Goal: Task Accomplishment & Management: Use online tool/utility

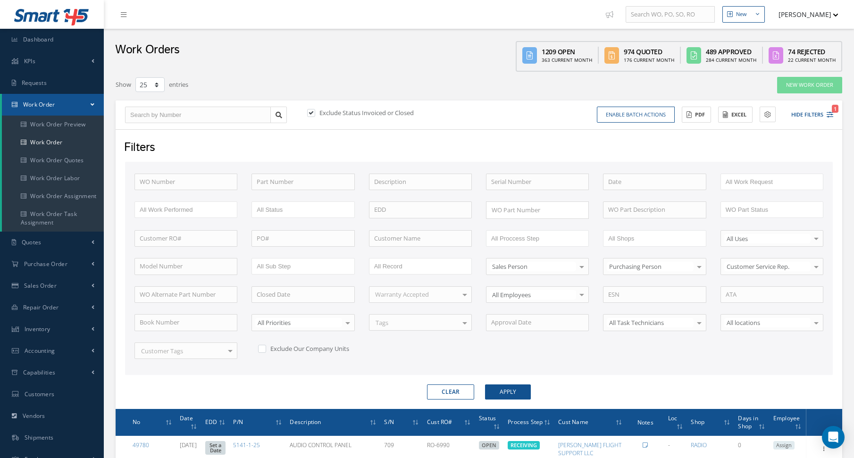
select select "25"
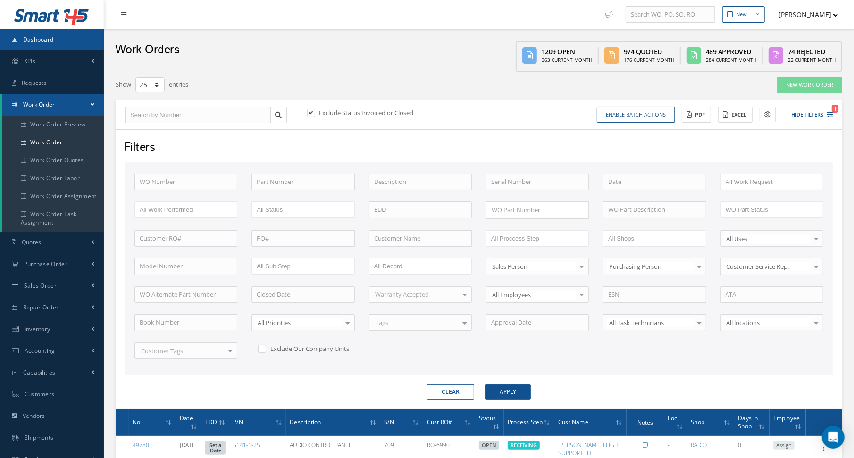
click at [50, 44] on link "Dashboard" at bounding box center [52, 40] width 104 height 22
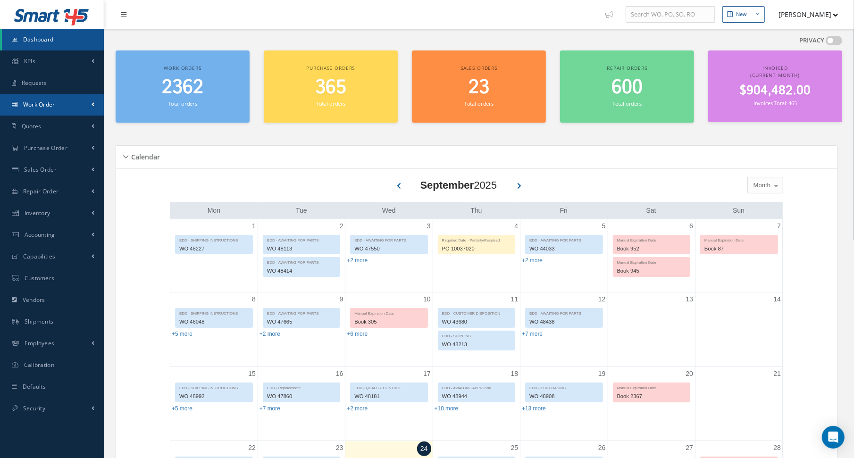
click at [54, 98] on link "Work Order" at bounding box center [52, 105] width 104 height 22
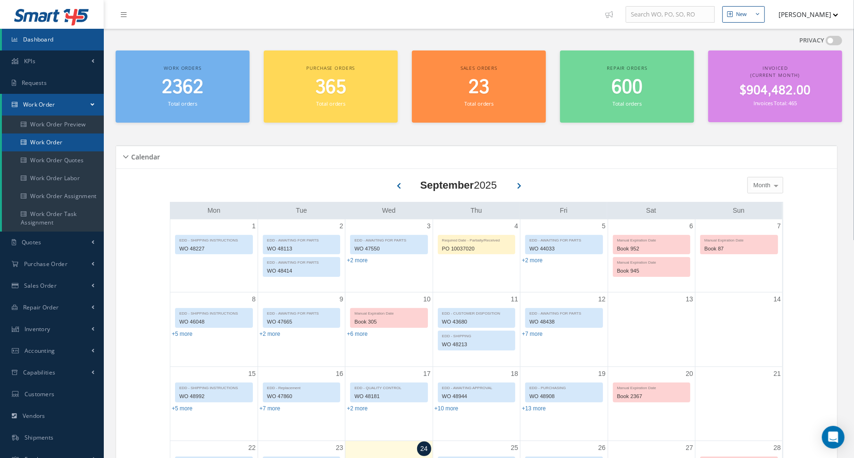
click at [47, 146] on link "Work Order" at bounding box center [53, 142] width 102 height 18
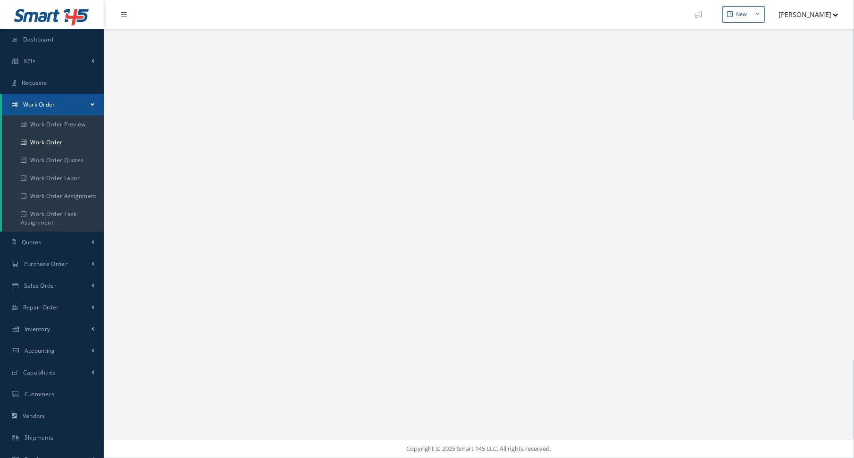
select select "25"
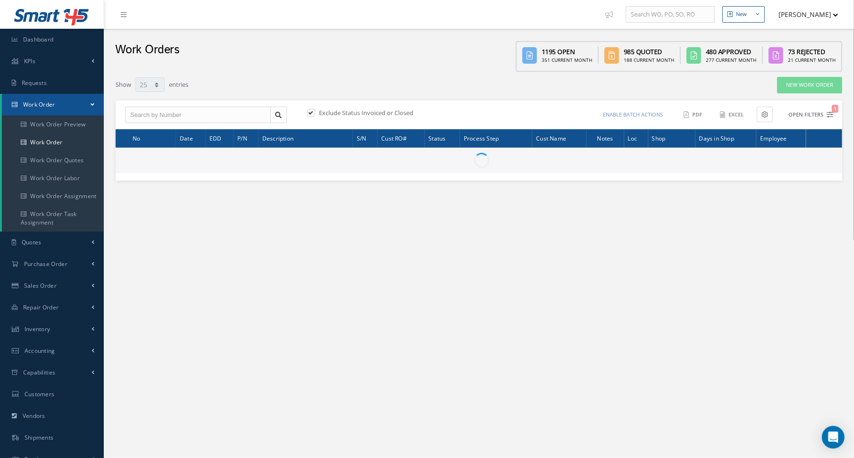
type input "All Work Request"
type input "All Work Performed"
type input "All Status"
type input "WO Part Status"
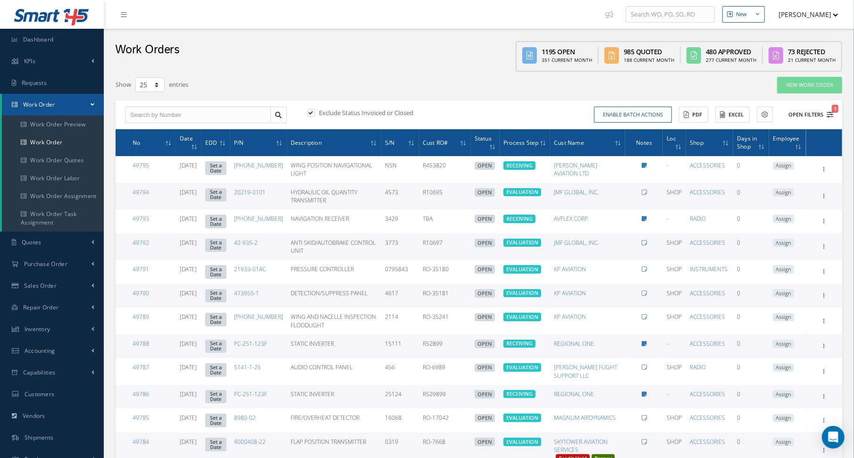
click at [827, 113] on icon "1" at bounding box center [829, 114] width 7 height 7
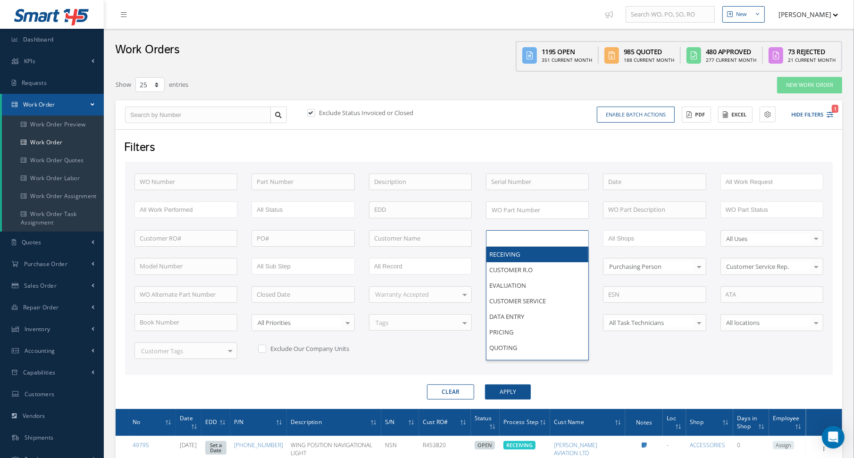
click at [521, 235] on input "text" at bounding box center [521, 239] width 60 height 12
type input "shi"
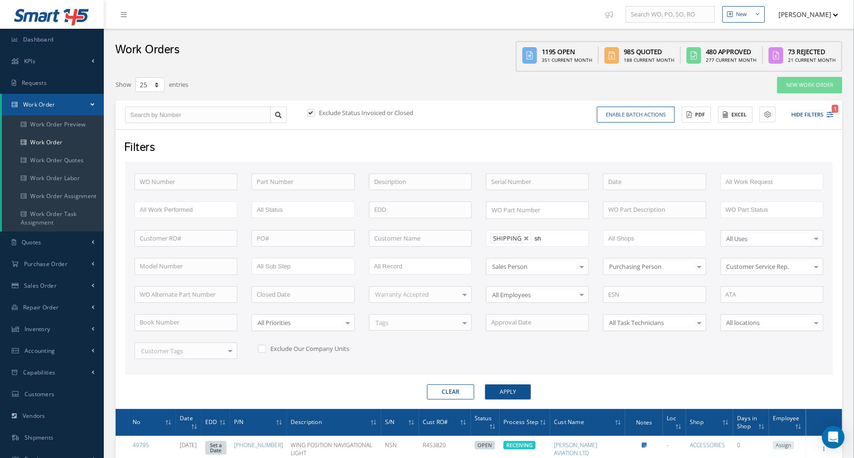
type input "shi"
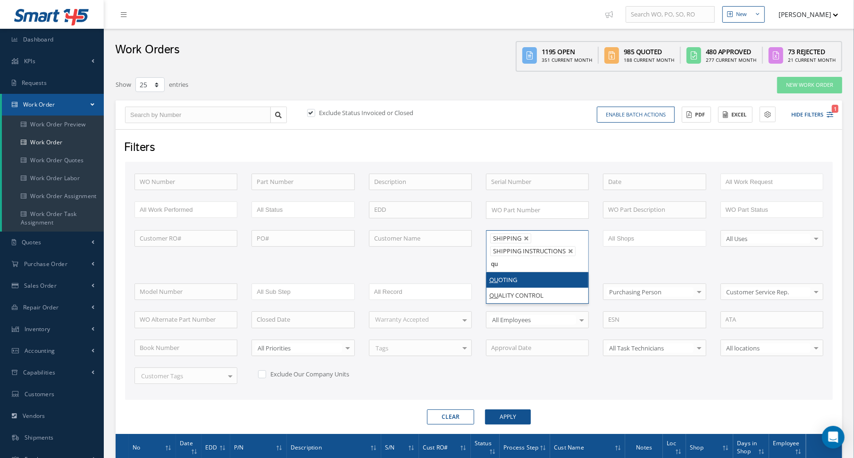
type input "qua"
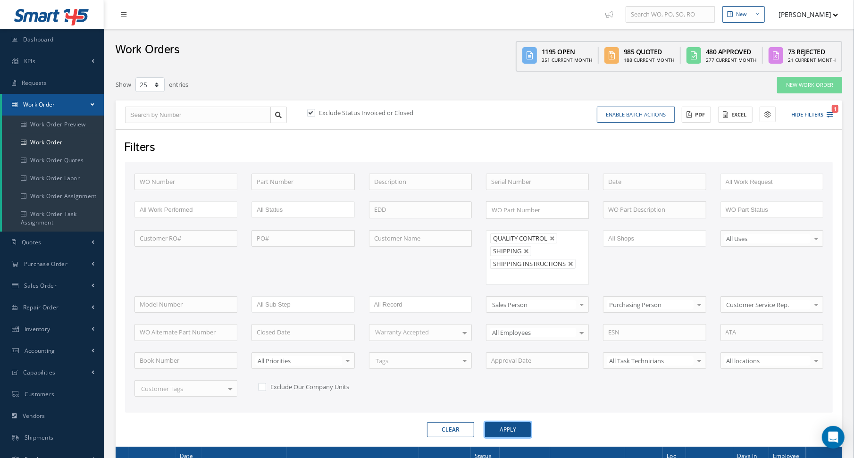
click at [508, 422] on button "Apply" at bounding box center [508, 429] width 46 height 15
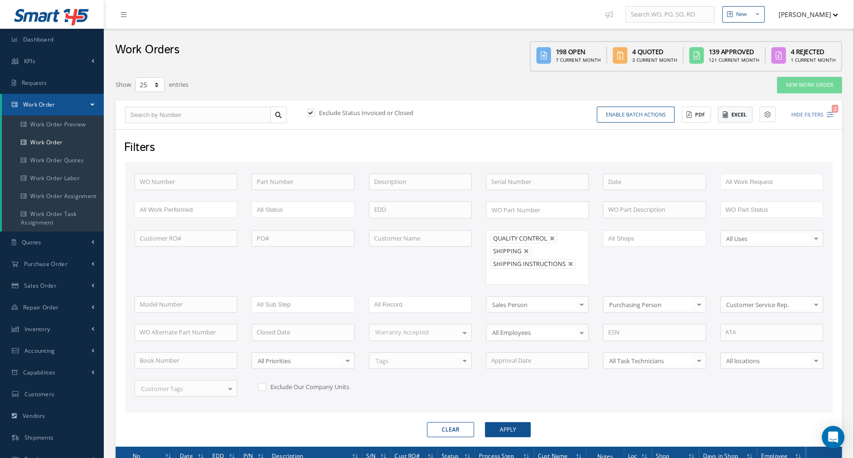
click at [733, 118] on button "Excel" at bounding box center [735, 115] width 34 height 17
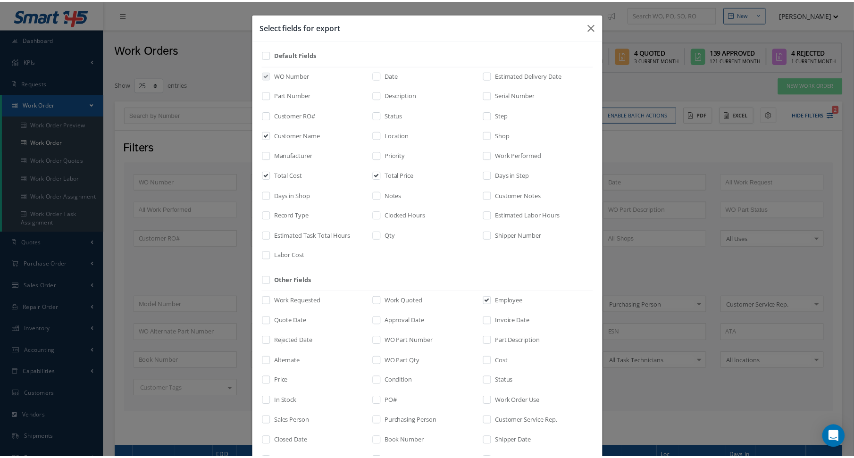
scroll to position [107, 0]
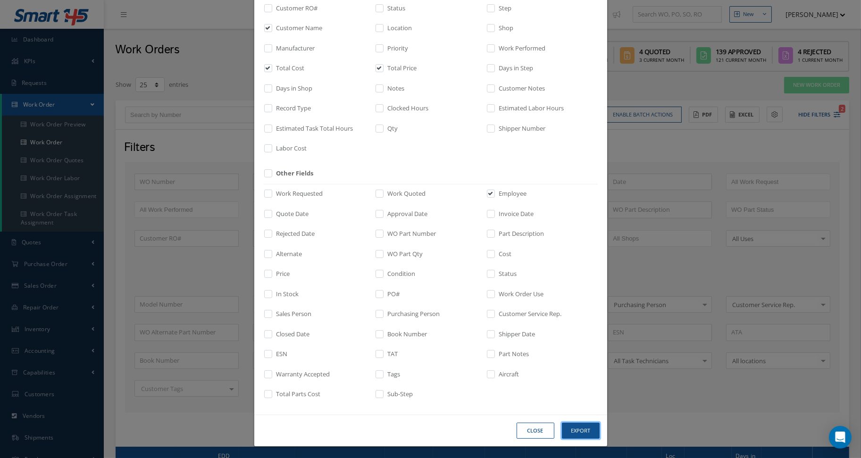
click at [572, 427] on button "Export" at bounding box center [581, 431] width 38 height 17
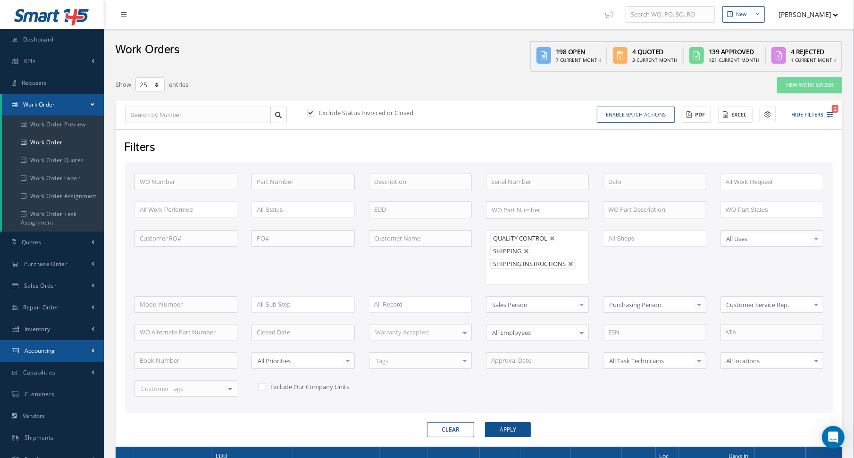
click at [19, 348] on link "Accounting" at bounding box center [52, 351] width 104 height 22
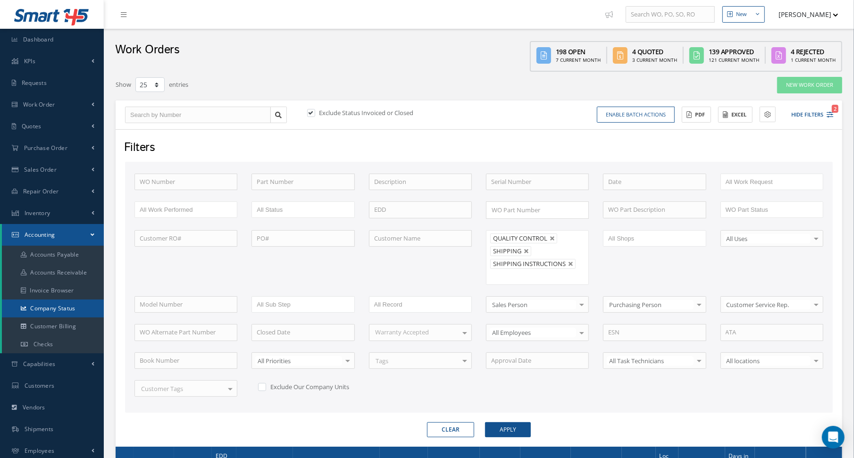
click at [54, 313] on link "Company Status" at bounding box center [53, 309] width 102 height 18
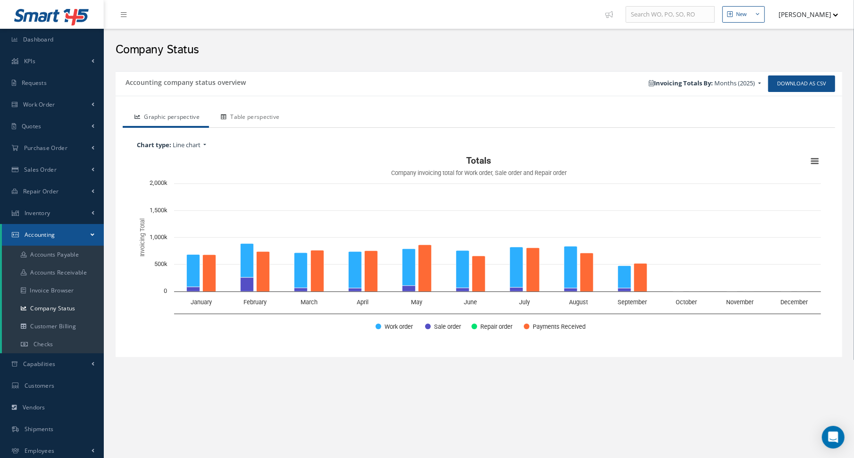
click at [251, 117] on link "Table perspective" at bounding box center [249, 118] width 80 height 20
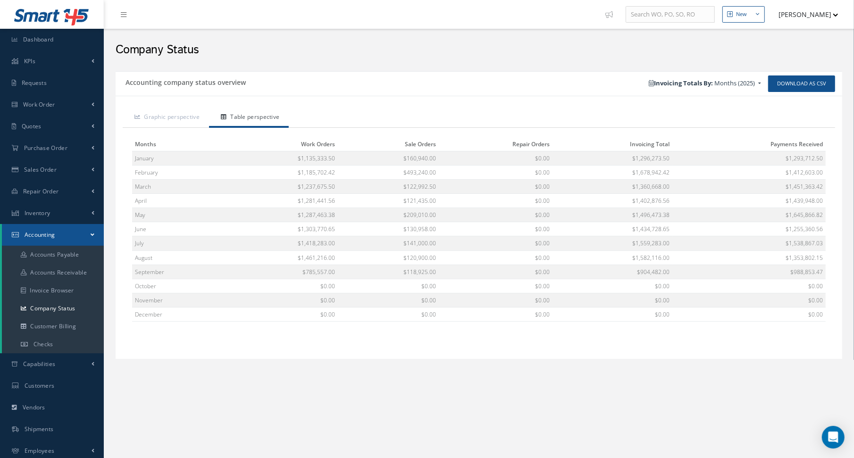
click at [542, 83] on div "Download as CSV Invoicing Totals By: Months (2025) Months (2025) All Years Year…" at bounding box center [660, 83] width 363 height 17
click at [55, 104] on span "Work Order" at bounding box center [39, 104] width 32 height 8
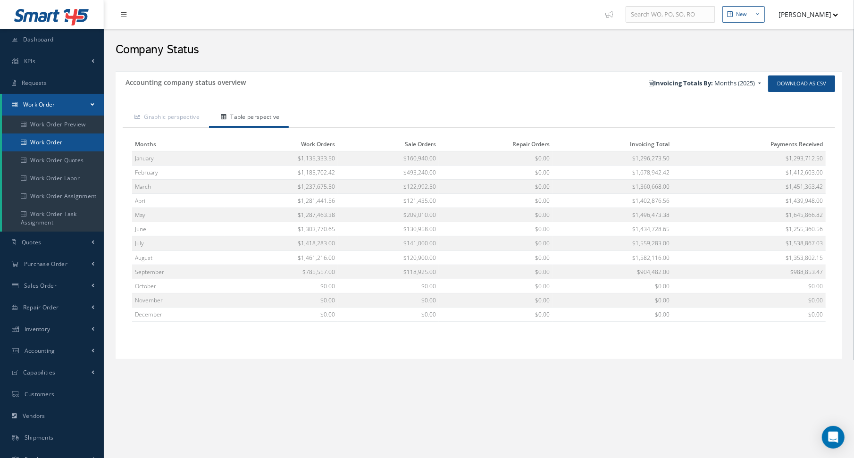
click at [53, 142] on link "Work Order" at bounding box center [53, 142] width 102 height 18
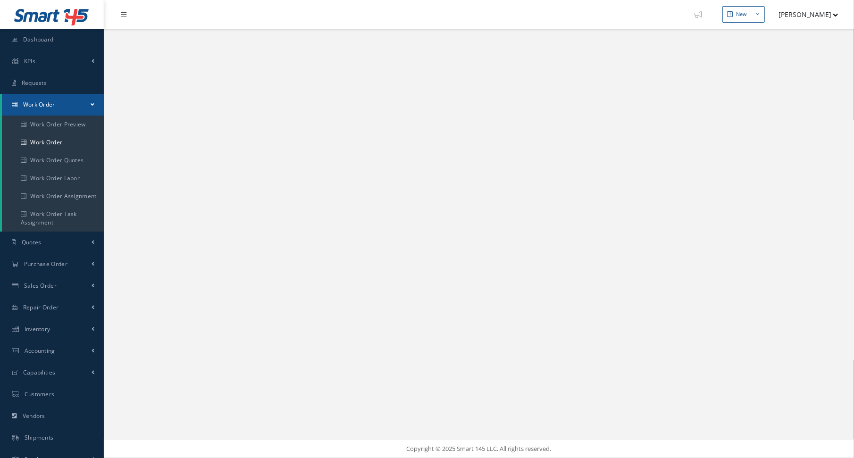
select select "25"
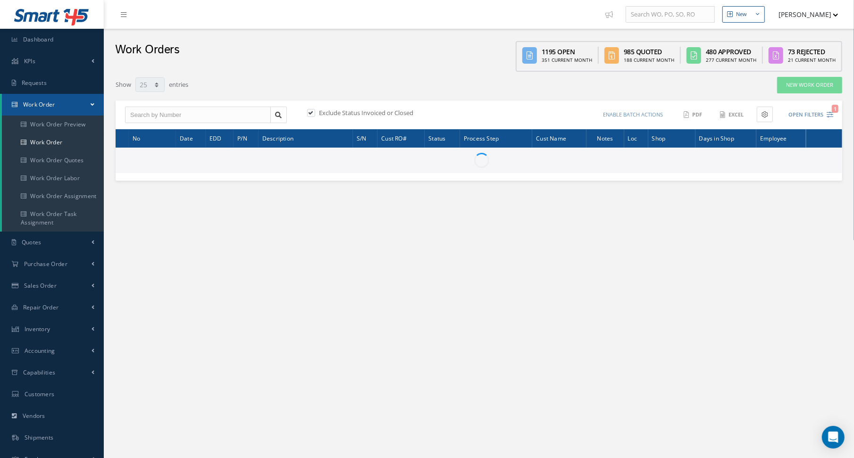
click at [336, 70] on div "Work Orders 1195 Open 351 Current Month 985 Quoted 188 Current Month 480 Approv…" at bounding box center [479, 50] width 750 height 43
type input "All Work Request"
type input "All Work Performed"
type input "All Status"
type input "WO Part Status"
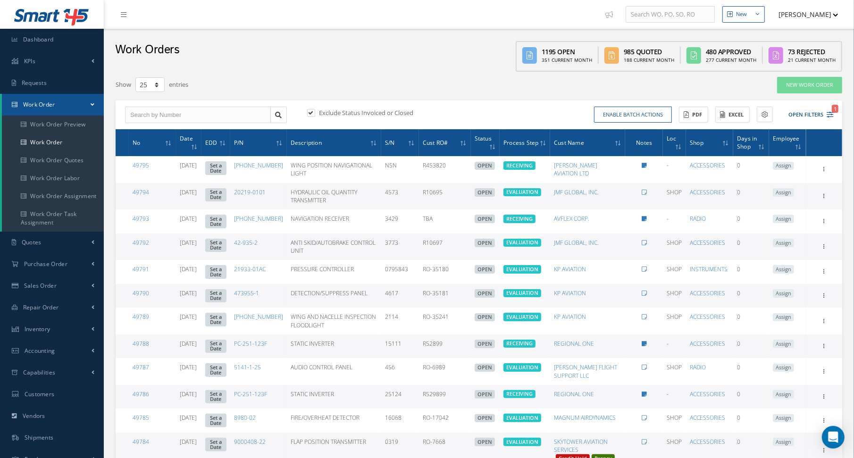
click at [834, 113] on div "Enable batch actions Update Work Orders Close Work Orders ACTIONS Receive Payme…" at bounding box center [657, 115] width 357 height 17
click at [829, 114] on icon "1" at bounding box center [829, 114] width 7 height 7
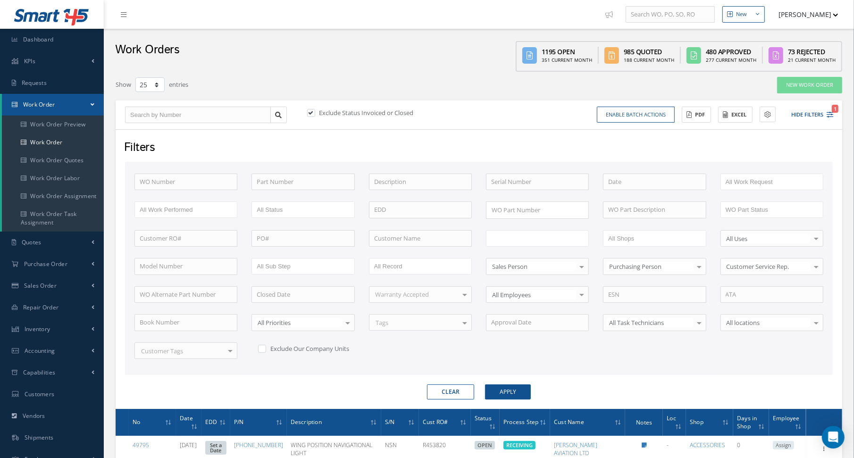
click at [511, 235] on input "text" at bounding box center [521, 239] width 60 height 12
click at [586, 377] on form "WO Number Part Number Description Serial Number - BENCH CHECK CALIBRATION INSPE…" at bounding box center [479, 281] width 708 height 238
type input "All Proccess Step"
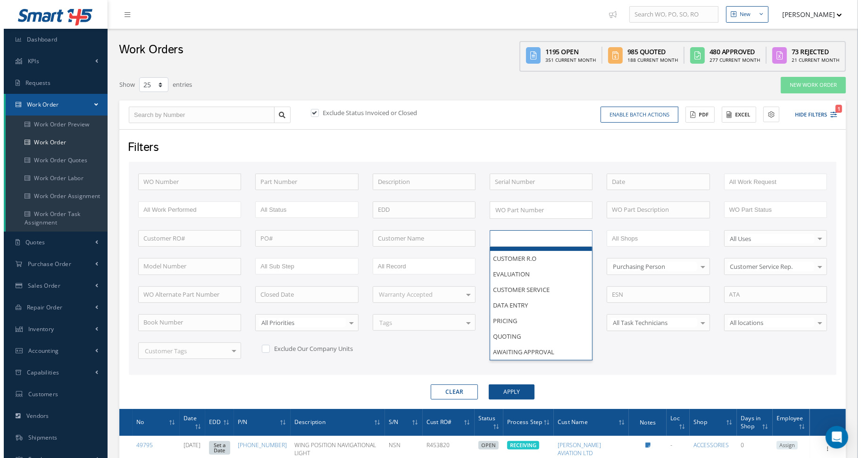
scroll to position [0, 0]
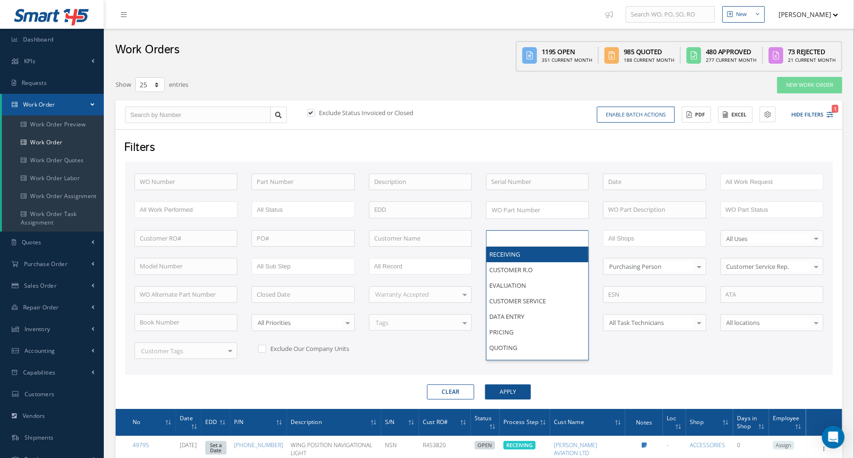
click at [508, 232] on li at bounding box center [521, 238] width 67 height 13
type input "fi"
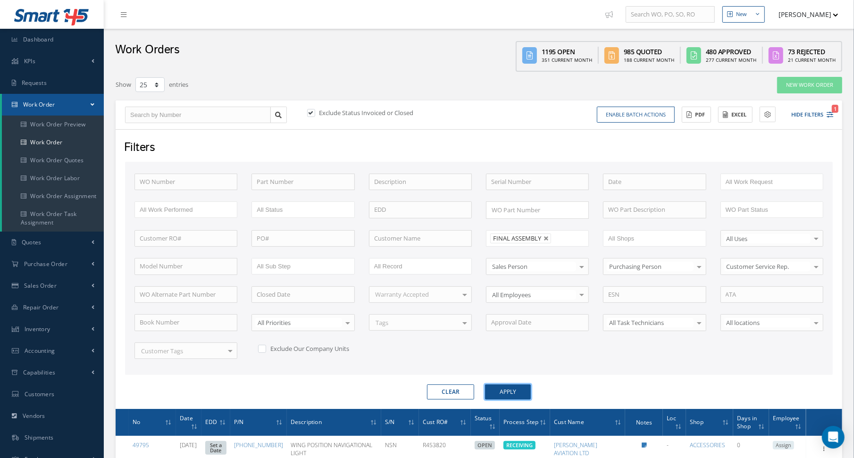
click at [499, 389] on button "Apply" at bounding box center [508, 391] width 46 height 15
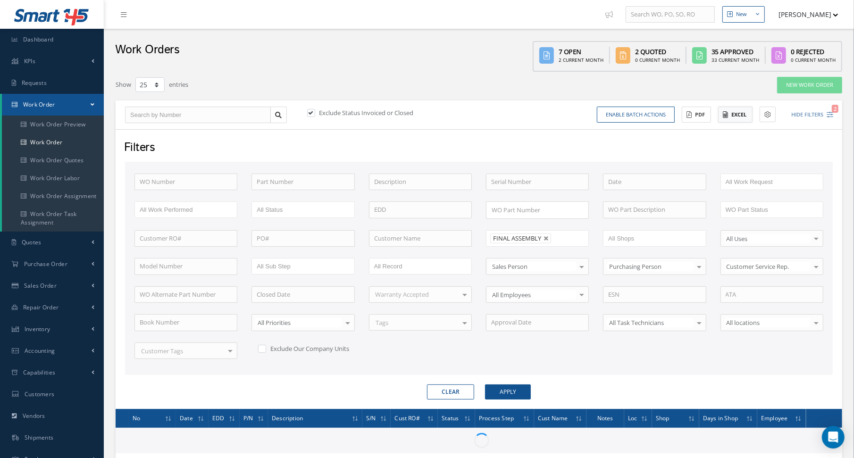
click at [732, 117] on button "Excel" at bounding box center [735, 115] width 34 height 17
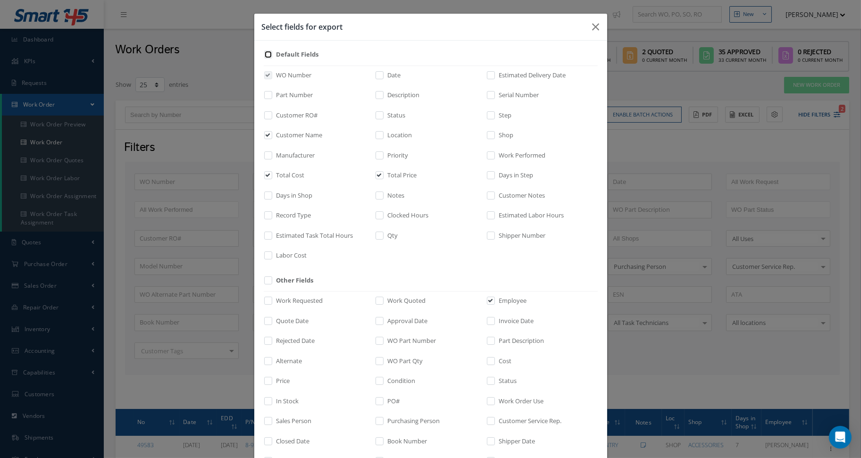
click at [266, 55] on input "checkbox" at bounding box center [269, 57] width 6 height 11
checkbox input "true"
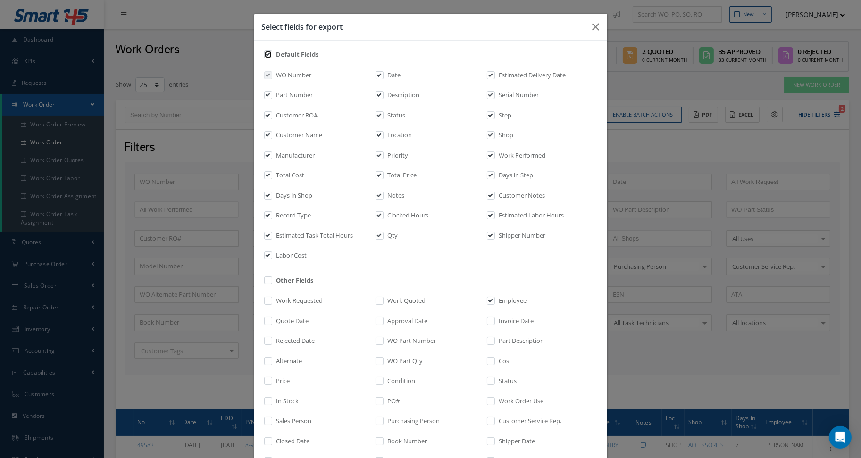
checkbox input "true"
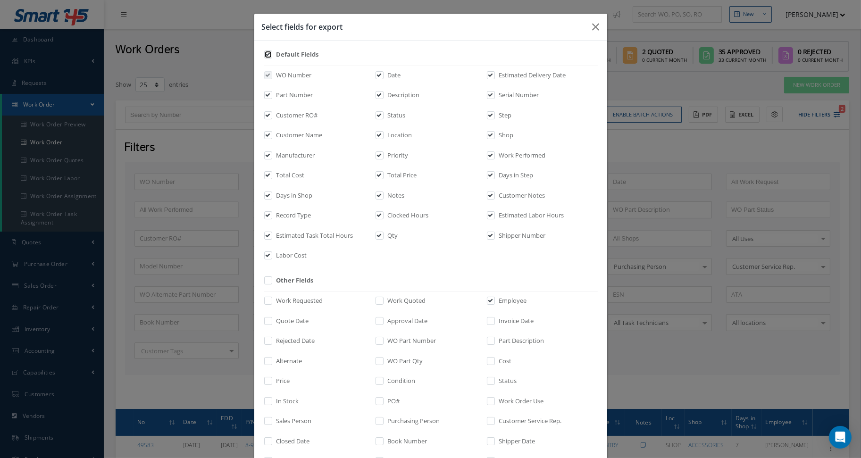
checkbox input "true"
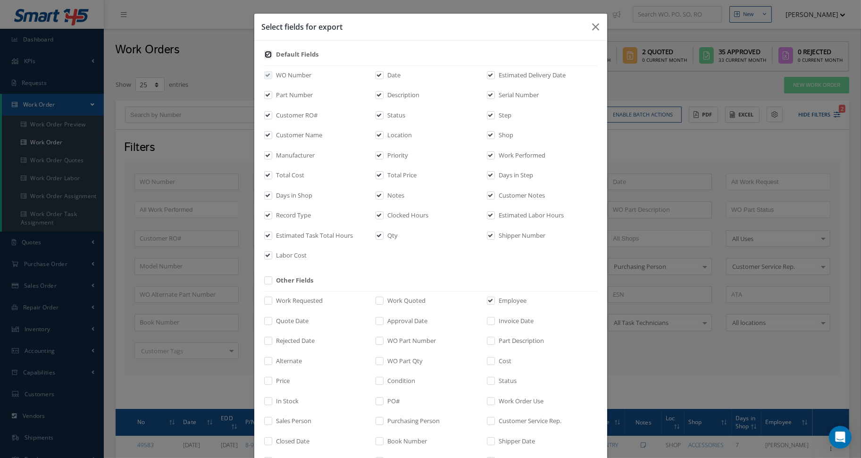
checkbox input "true"
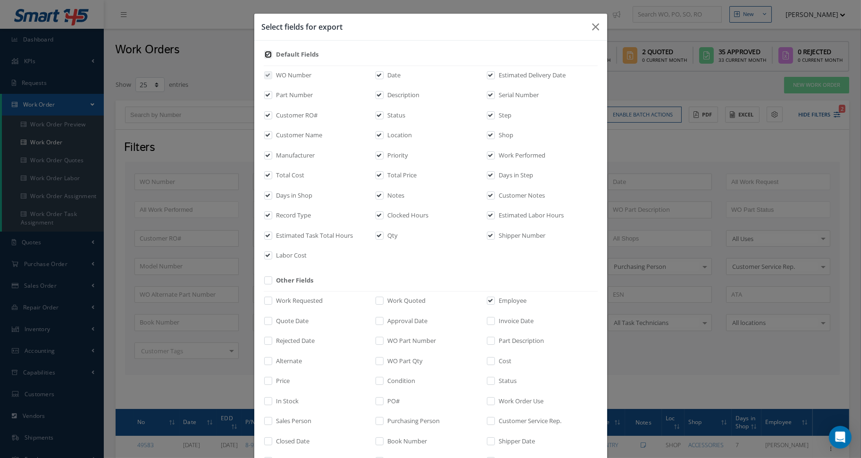
checkbox input "true"
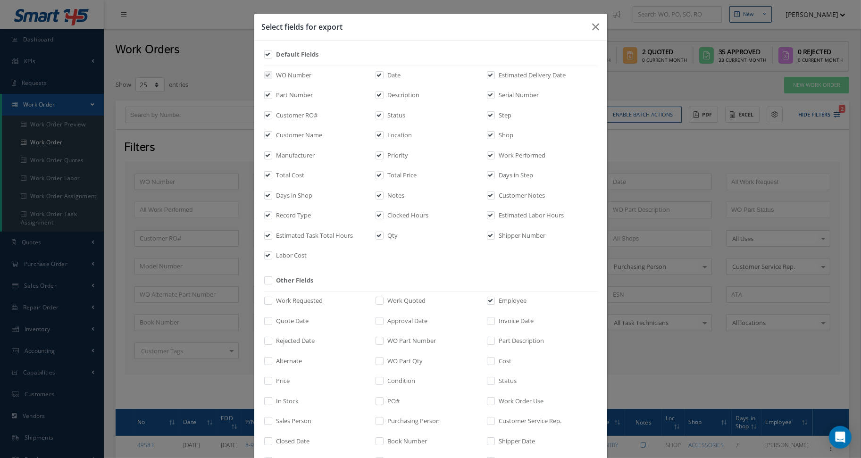
click at [291, 252] on label "Labor Cost" at bounding box center [290, 255] width 33 height 9
click at [272, 253] on input "checkbox" at bounding box center [269, 258] width 6 height 11
checkbox input "false"
click at [293, 235] on label "Estimated Task Total Hours" at bounding box center [313, 235] width 79 height 9
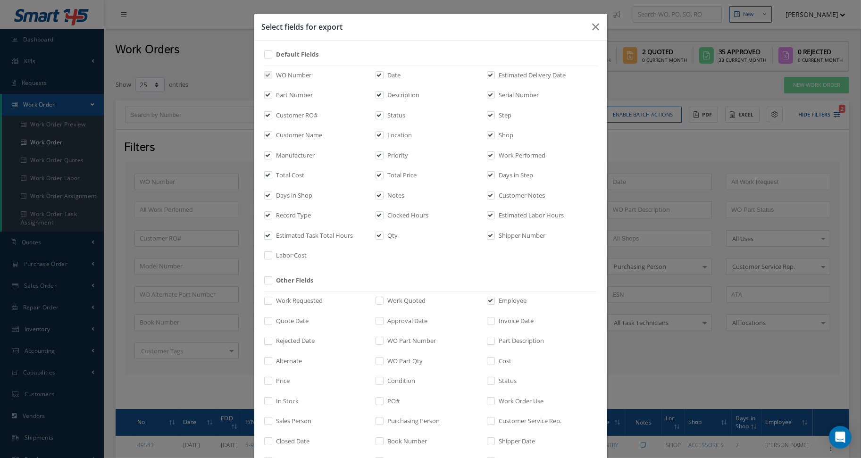
click at [272, 235] on input "checkbox" at bounding box center [269, 238] width 6 height 11
checkbox input "false"
click at [291, 214] on label "Record Type" at bounding box center [292, 215] width 37 height 9
click at [272, 214] on input "checkbox" at bounding box center [269, 218] width 6 height 11
checkbox input "false"
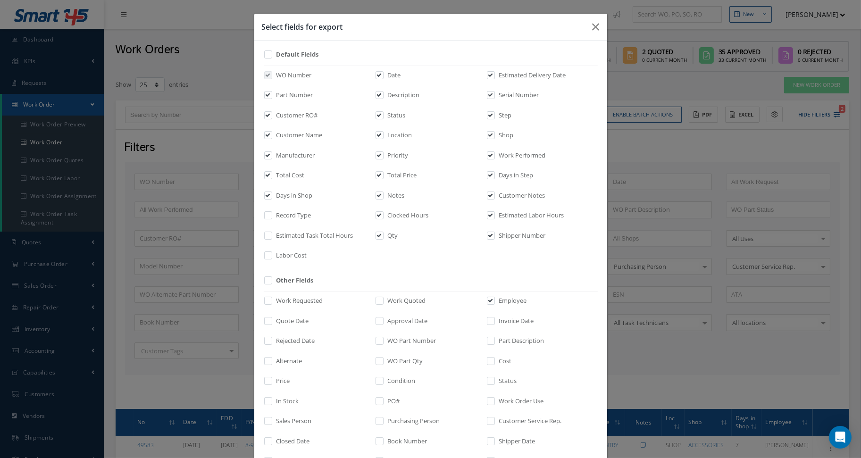
click at [394, 213] on label "Clocked Hours" at bounding box center [406, 215] width 43 height 9
click at [383, 213] on input "checkbox" at bounding box center [380, 218] width 6 height 11
checkbox input "false"
click at [391, 232] on label "Qty" at bounding box center [391, 235] width 13 height 9
click at [383, 233] on input "checkbox" at bounding box center [380, 238] width 6 height 11
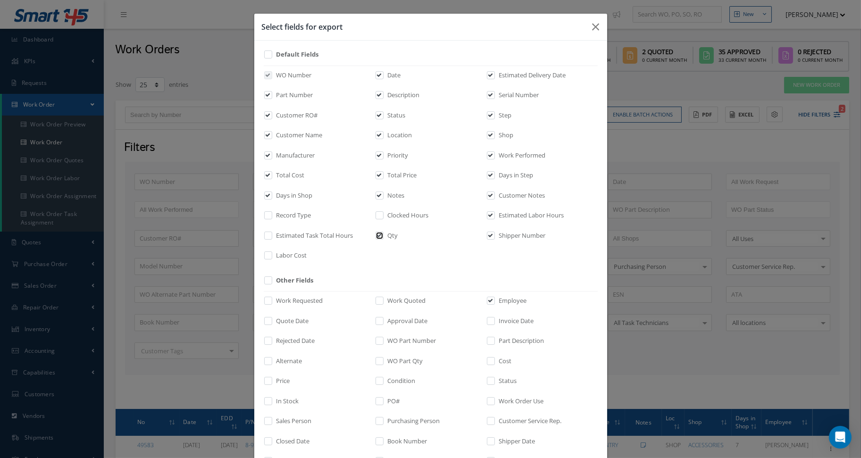
checkbox input "false"
click at [393, 195] on label "Notes" at bounding box center [394, 195] width 19 height 9
click at [383, 195] on input "checkbox" at bounding box center [380, 198] width 6 height 11
checkbox input "false"
click at [529, 194] on label "Customer Notes" at bounding box center [521, 195] width 49 height 9
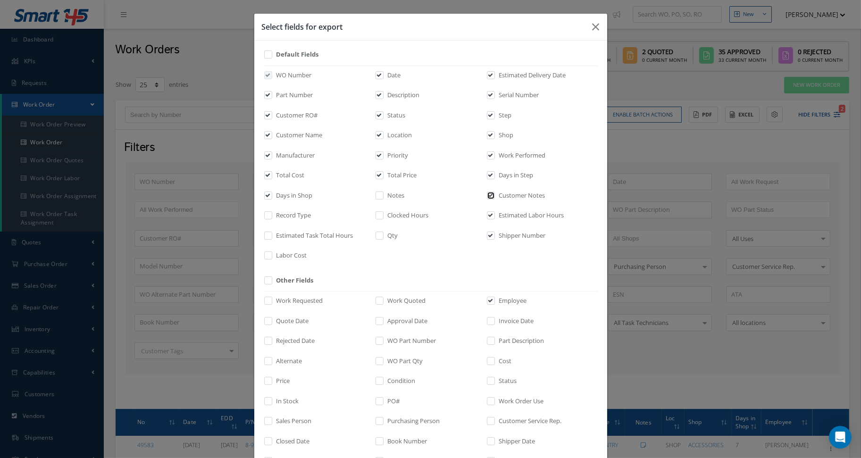
click at [494, 194] on input "checkbox" at bounding box center [491, 198] width 6 height 11
checkbox input "false"
click at [526, 215] on label "Estimated Labor Hours" at bounding box center [530, 215] width 67 height 9
click at [494, 215] on input "checkbox" at bounding box center [491, 218] width 6 height 11
checkbox input "false"
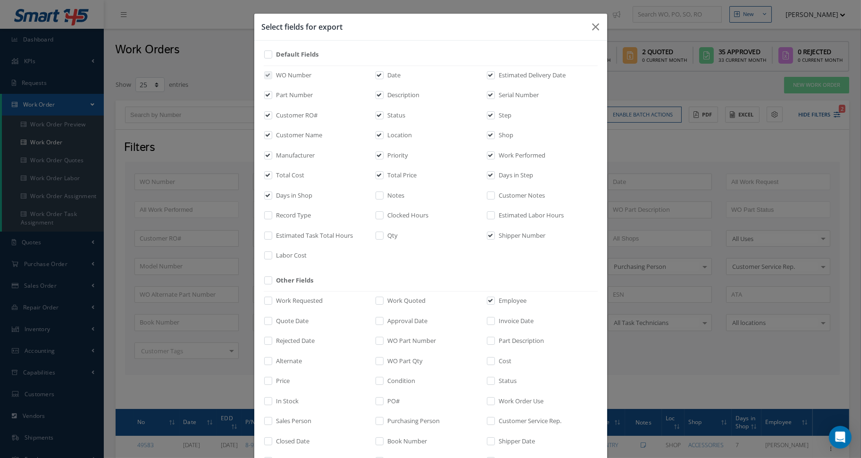
click at [522, 232] on label "Shipper Number" at bounding box center [521, 235] width 49 height 9
click at [494, 233] on input "checkbox" at bounding box center [491, 238] width 6 height 11
checkbox input "false"
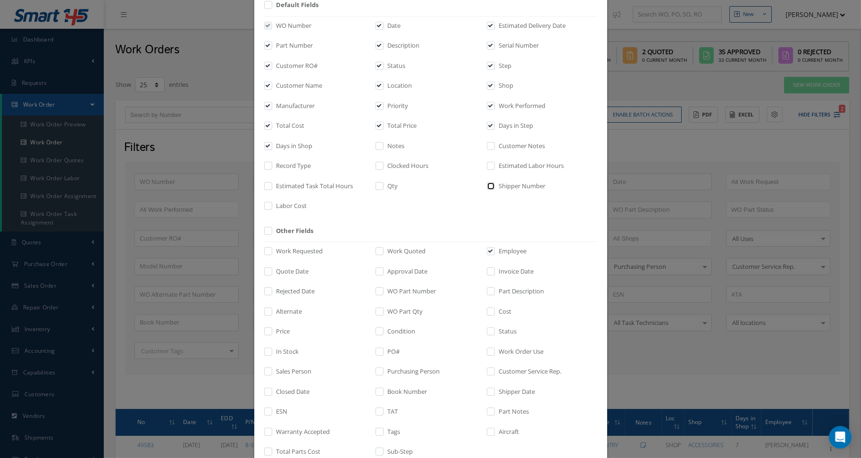
scroll to position [107, 0]
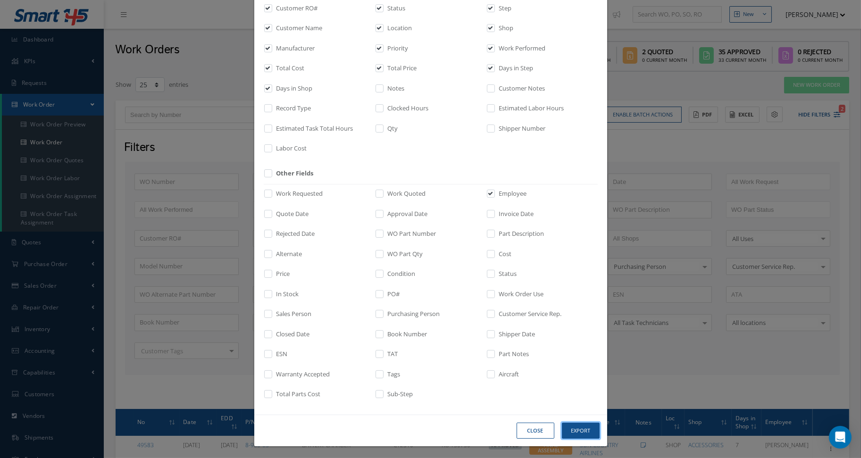
click at [577, 431] on button "Export" at bounding box center [581, 431] width 38 height 17
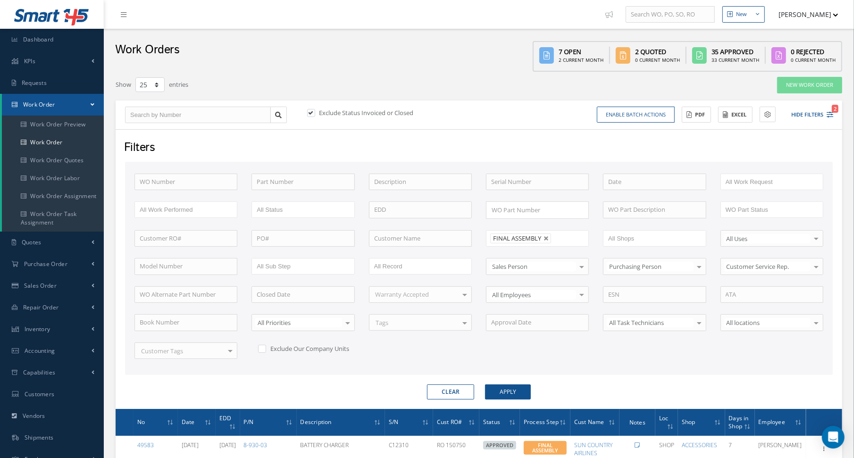
click at [220, 53] on div "Work Orders 7 Open 2 Current Month 2 Quoted 0 Current Month 35 Approved 33 Curr…" at bounding box center [479, 50] width 750 height 43
click at [455, 388] on button "Clear" at bounding box center [450, 391] width 47 height 15
type input "All Proccess Step"
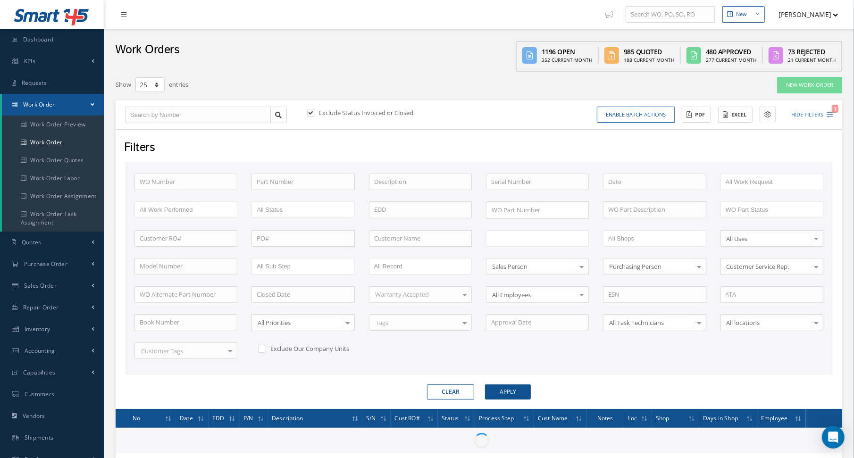
click at [539, 237] on input "text" at bounding box center [521, 239] width 60 height 12
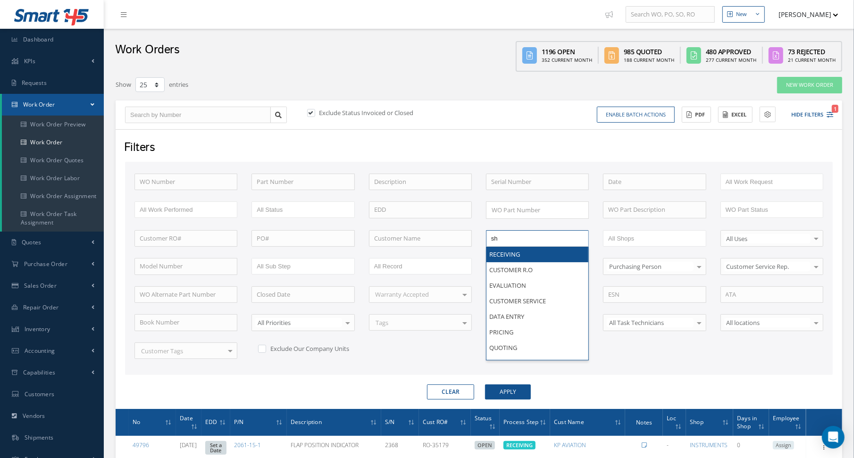
type input "shi"
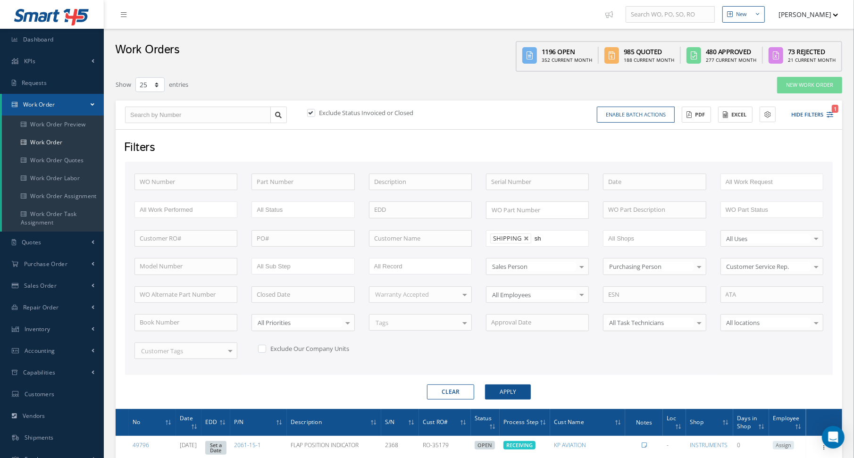
type input "shi"
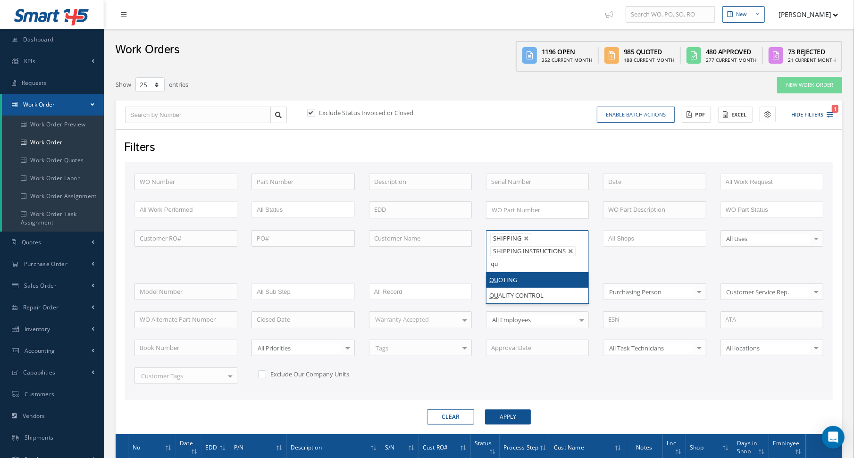
type input "qua"
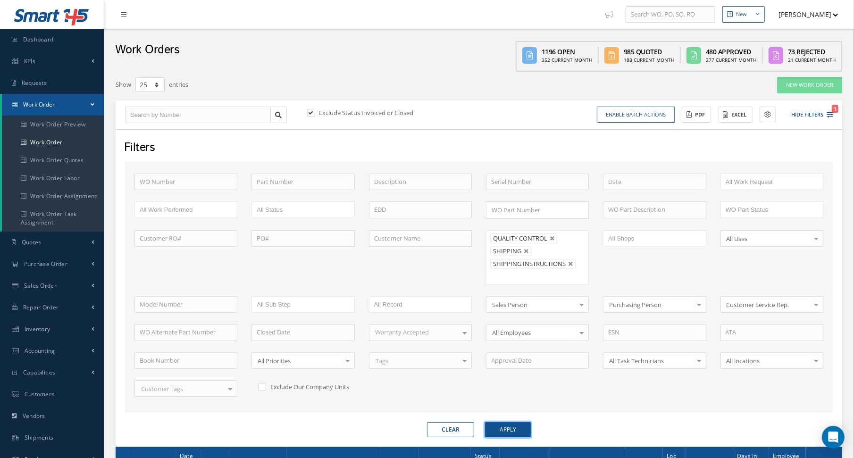
click at [505, 430] on button "Apply" at bounding box center [508, 429] width 46 height 15
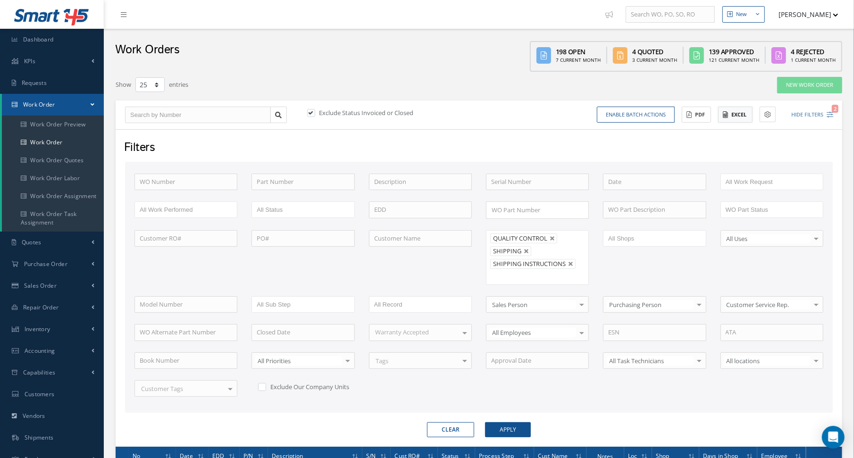
click at [735, 112] on button "Excel" at bounding box center [735, 115] width 34 height 17
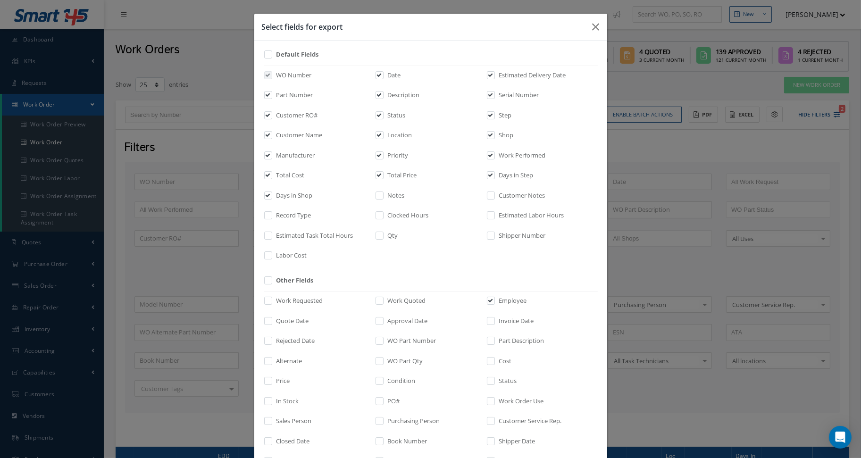
click at [264, 49] on div "Default Fields WO Number Date Estimated Delivery Date Part Number Description S…" at bounding box center [430, 281] width 353 height 481
click at [266, 52] on input "checkbox" at bounding box center [269, 57] width 6 height 11
checkbox input "true"
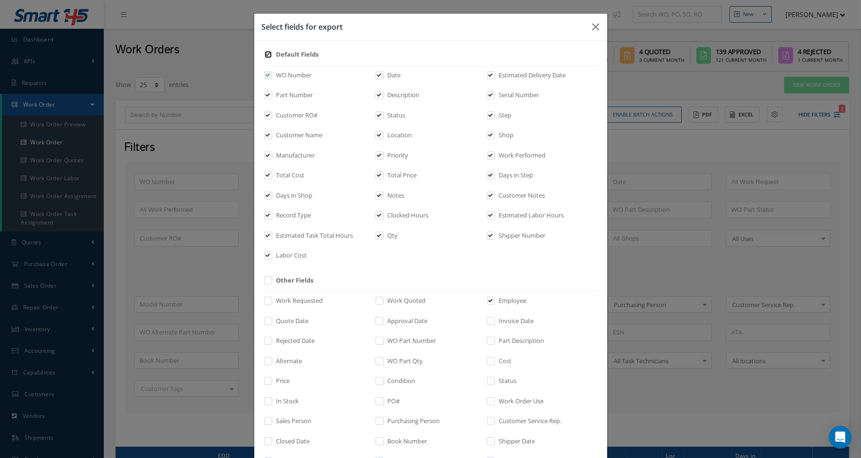
checkbox input "true"
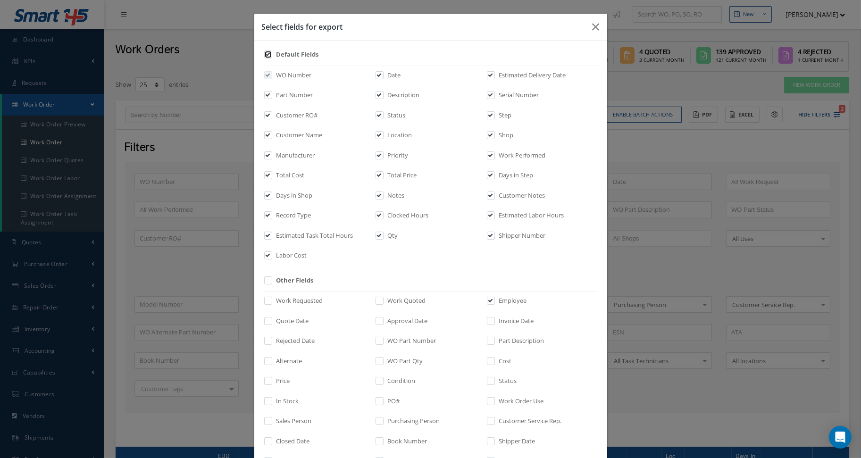
checkbox input "true"
click at [266, 52] on input "checkbox" at bounding box center [269, 57] width 6 height 11
checkbox input "false"
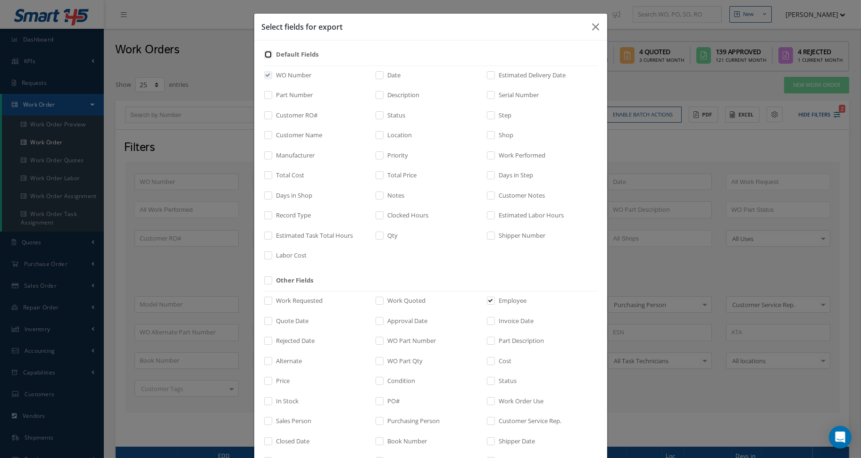
checkbox input "false"
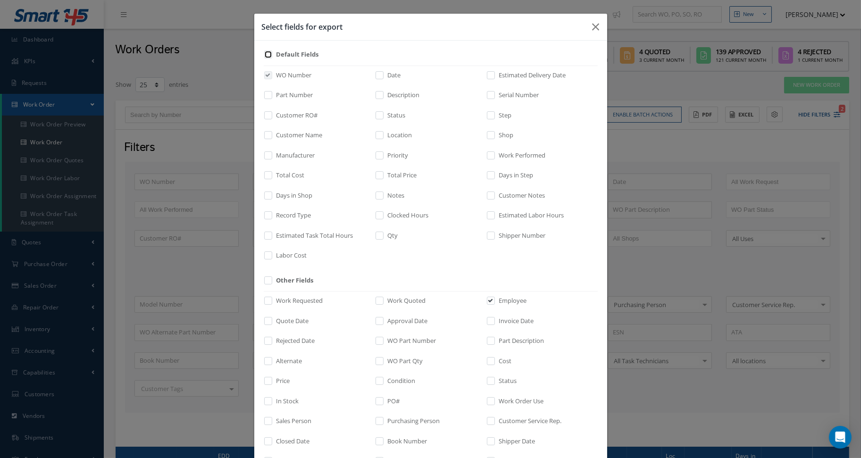
checkbox input "false"
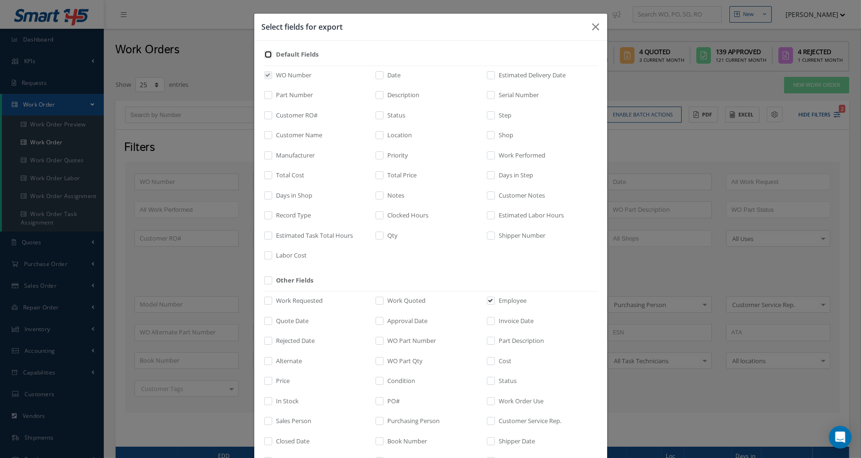
checkbox input "false"
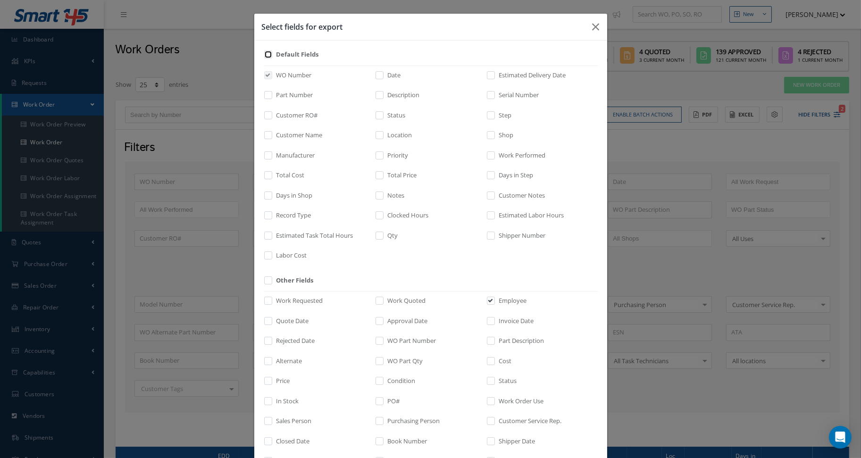
checkbox input "false"
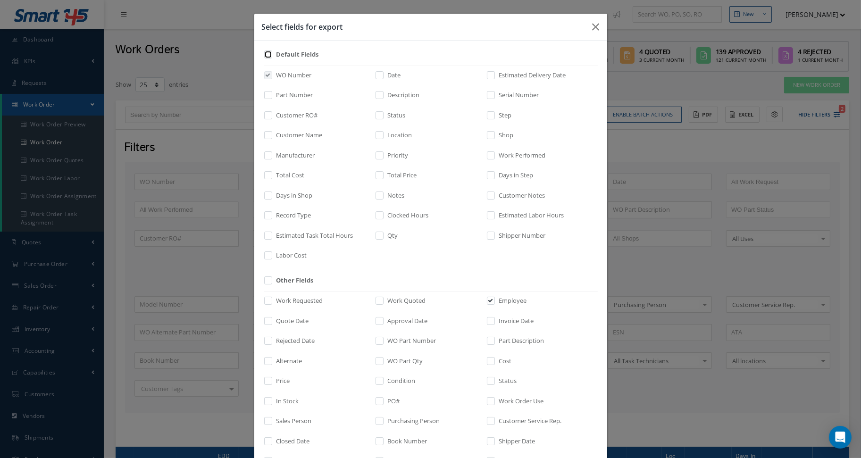
checkbox input "false"
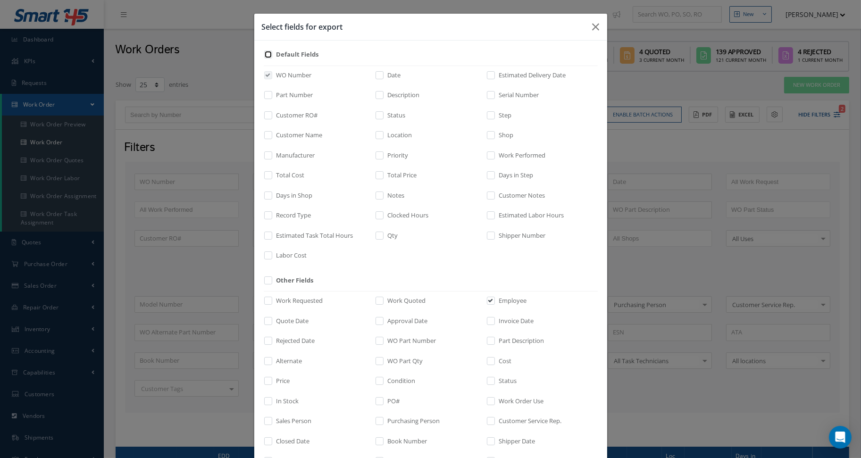
checkbox input "false"
click at [266, 133] on input "checkbox" at bounding box center [269, 138] width 6 height 11
checkbox input "true"
click at [383, 180] on label at bounding box center [384, 177] width 2 height 13
click at [379, 180] on input "checkbox" at bounding box center [380, 178] width 6 height 11
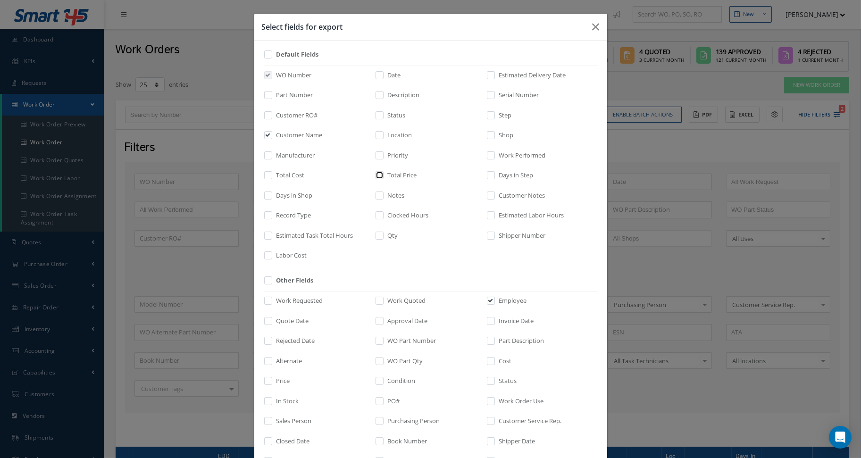
checkbox input "true"
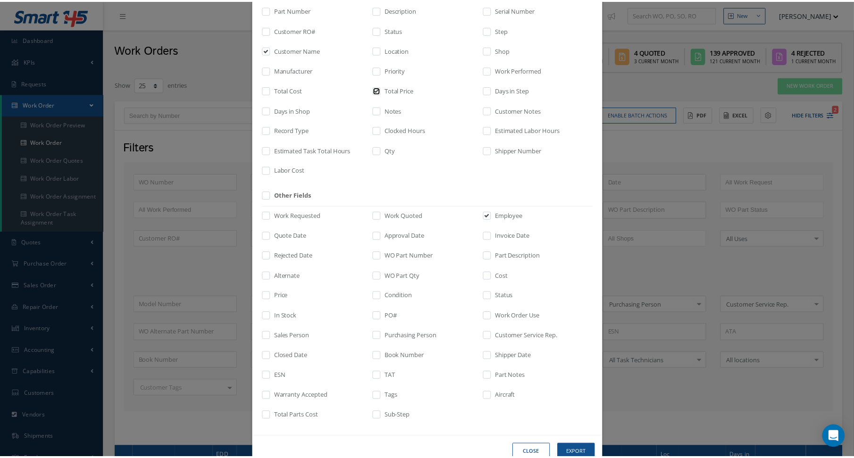
scroll to position [107, 0]
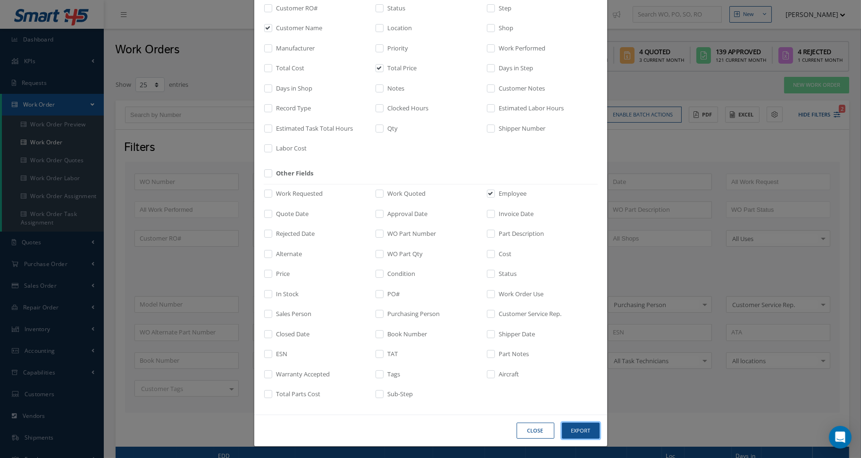
click at [574, 425] on button "Export" at bounding box center [581, 431] width 38 height 17
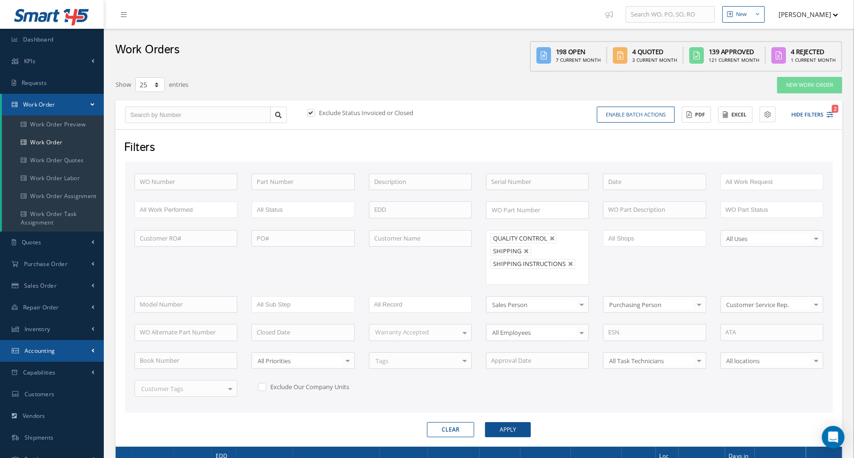
click at [42, 360] on link "Accounting" at bounding box center [52, 351] width 104 height 22
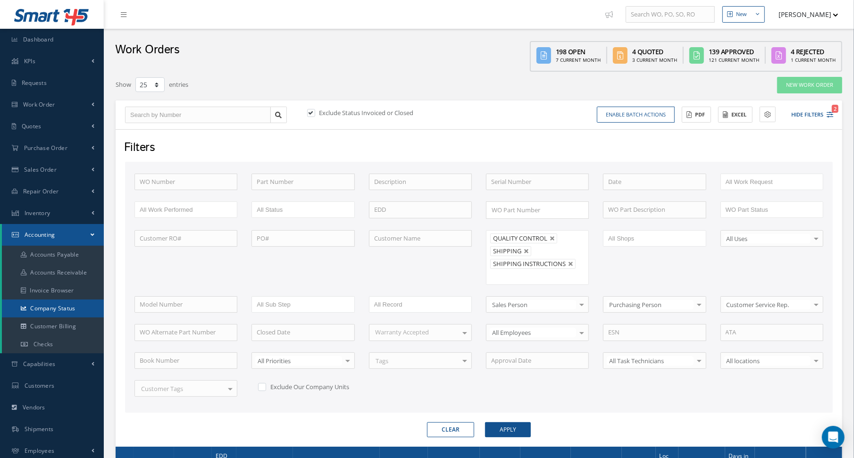
click at [63, 311] on link "Company Status" at bounding box center [53, 309] width 102 height 18
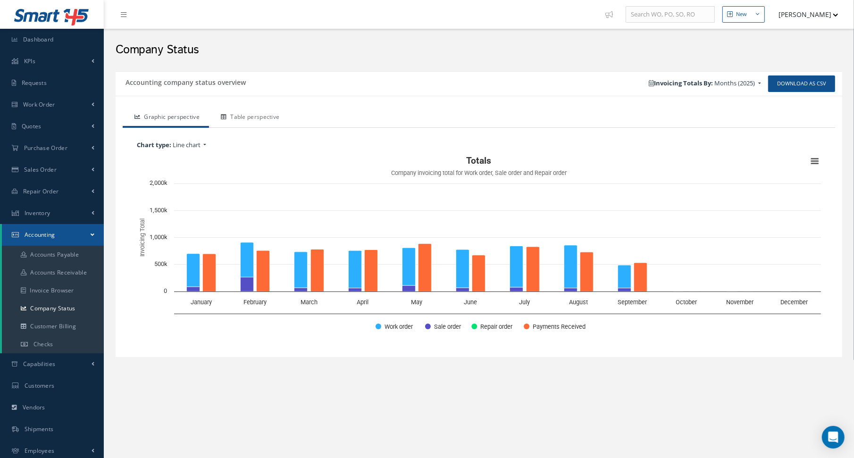
click at [275, 117] on link "Table perspective" at bounding box center [249, 118] width 80 height 20
